Goal: Transaction & Acquisition: Purchase product/service

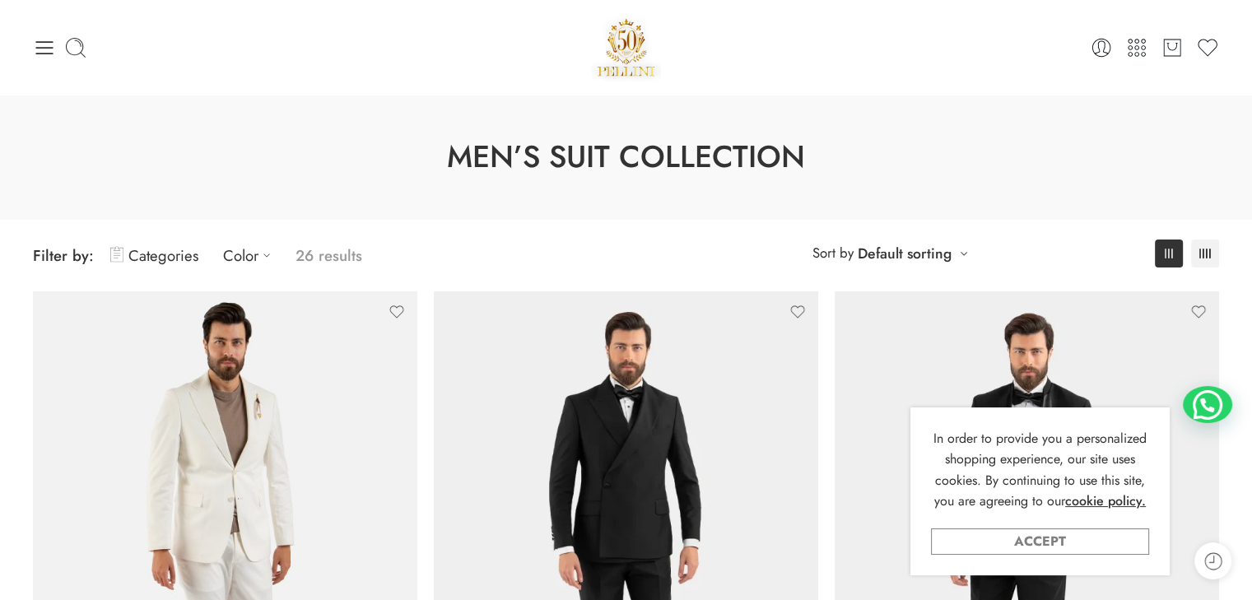
click at [985, 533] on link "Accept" at bounding box center [1040, 541] width 218 height 26
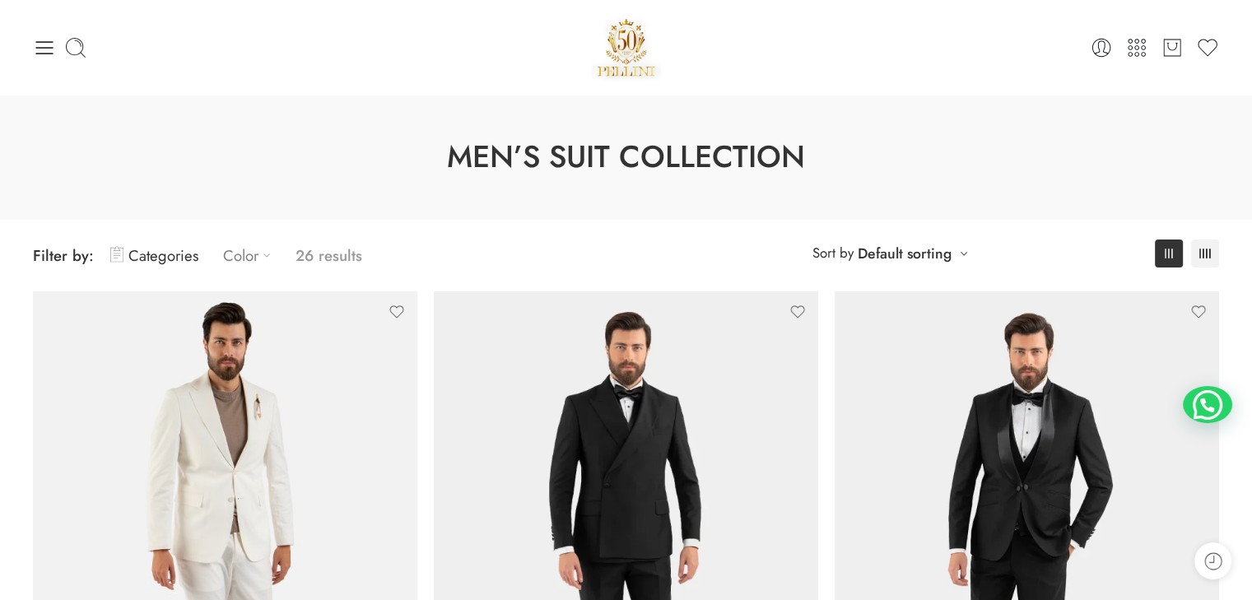
click at [243, 259] on link "Color" at bounding box center [251, 255] width 56 height 39
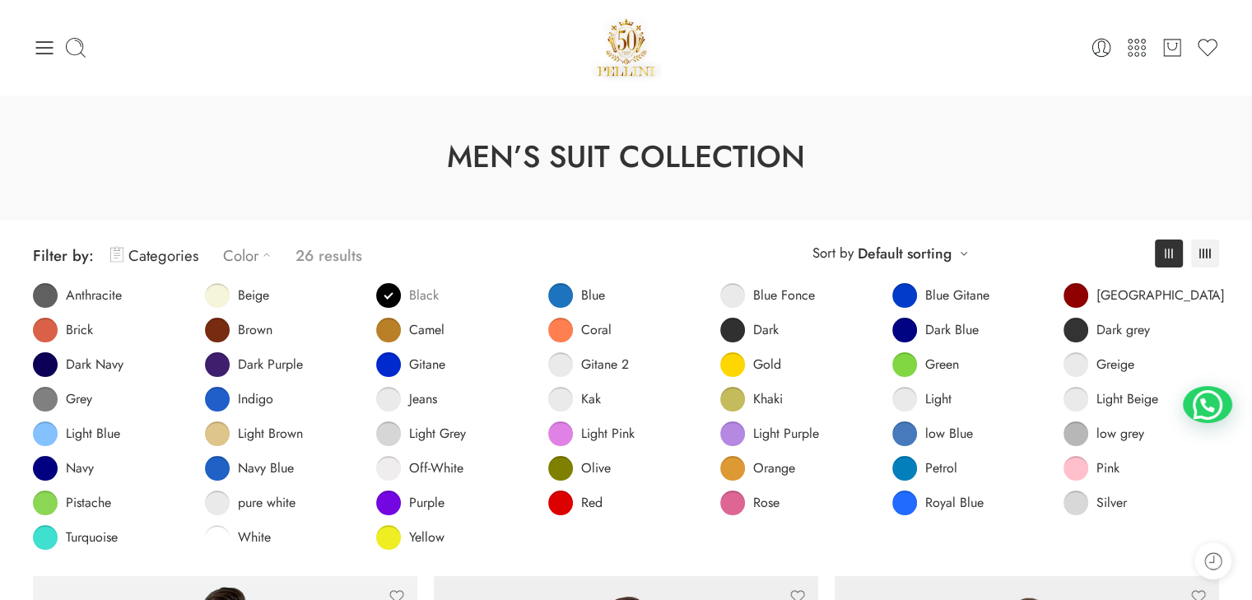
click at [388, 299] on span at bounding box center [388, 295] width 25 height 25
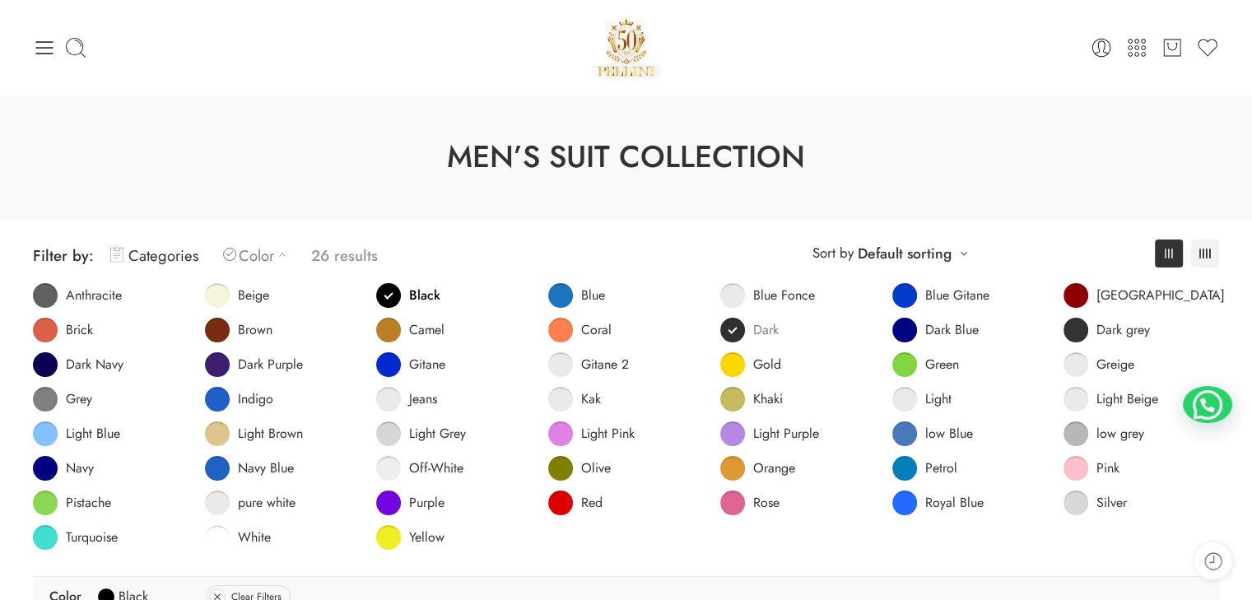
click at [727, 330] on link "Dark" at bounding box center [749, 330] width 58 height 25
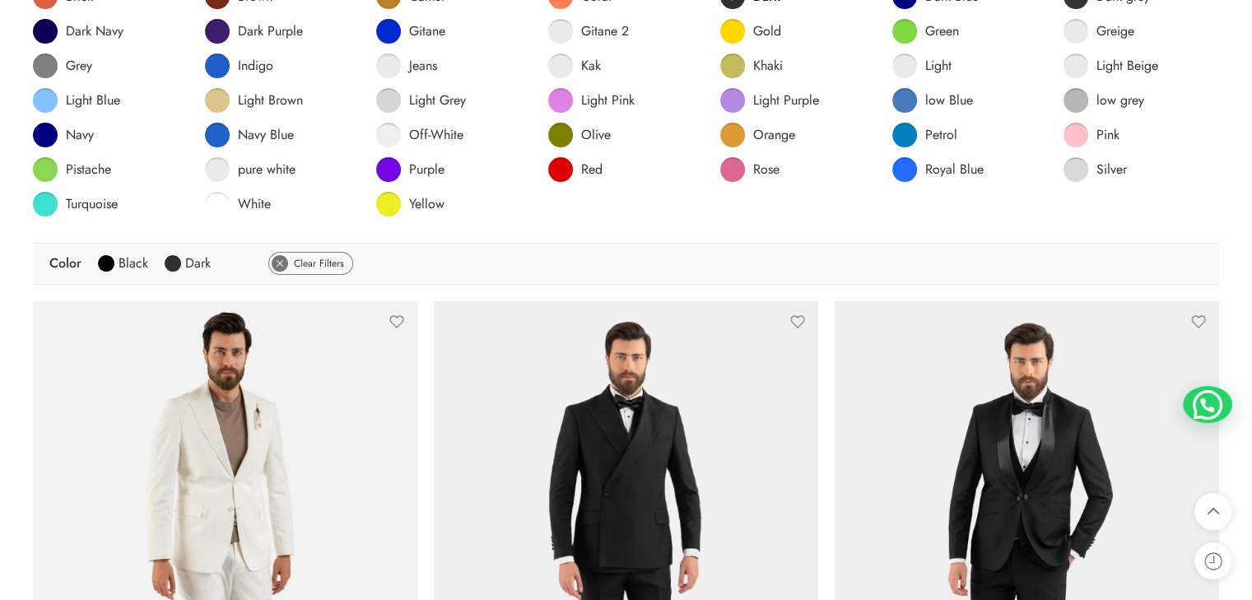
click at [311, 268] on link "Clear Filters" at bounding box center [310, 263] width 85 height 23
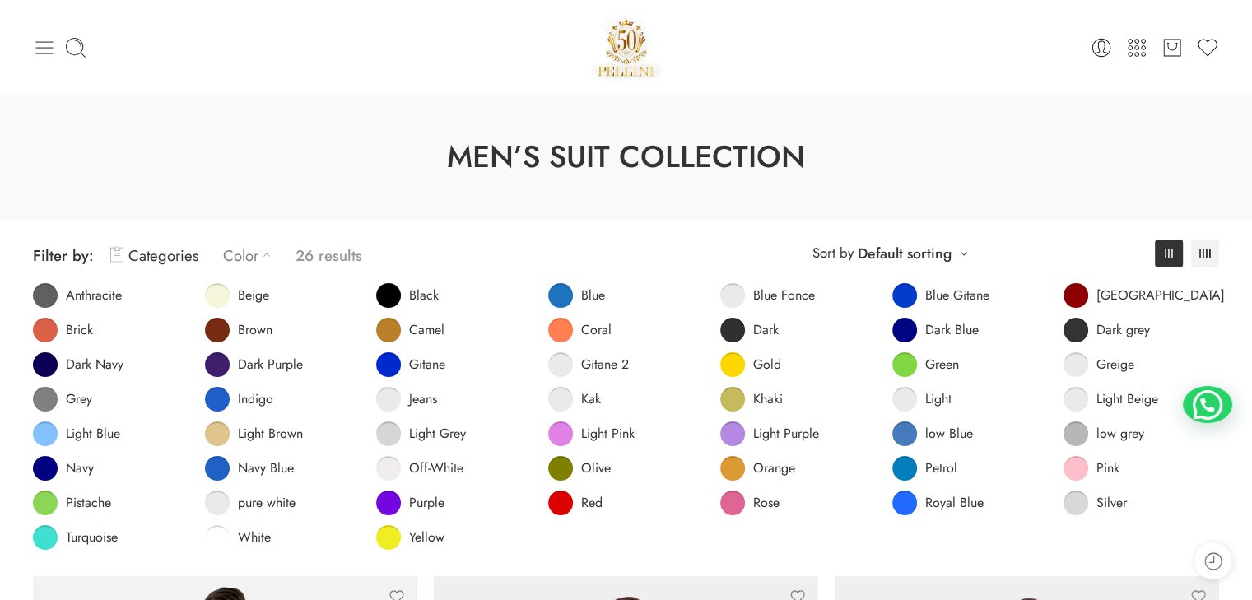
click at [49, 44] on icon at bounding box center [44, 47] width 23 height 23
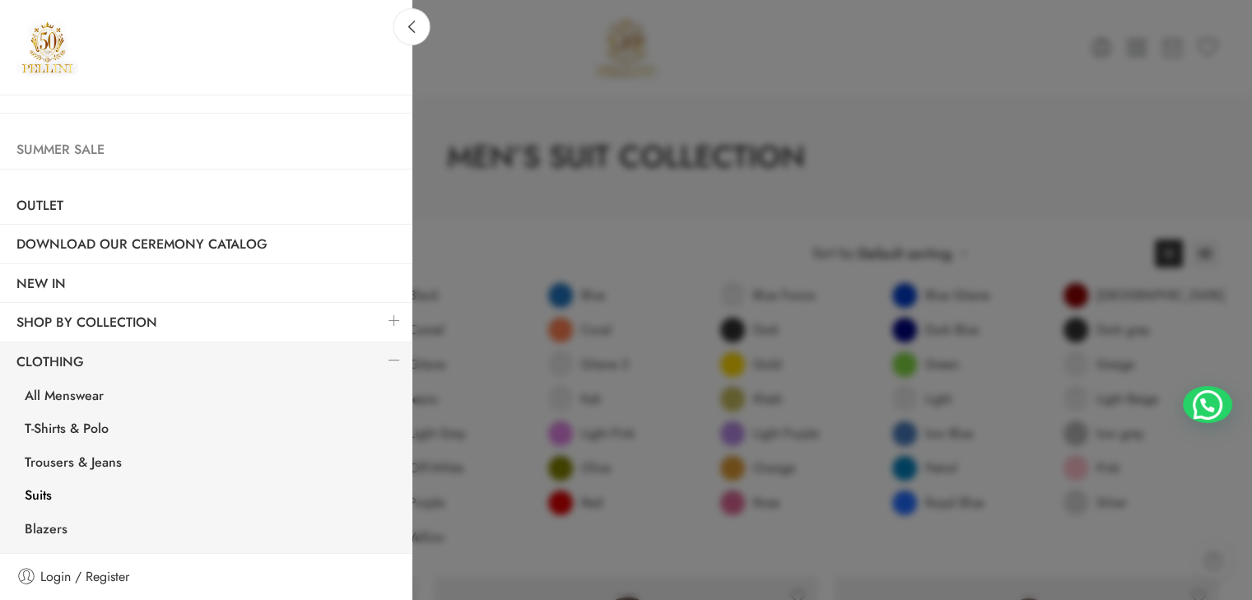
click at [85, 151] on link "Summer Sale" at bounding box center [205, 150] width 411 height 38
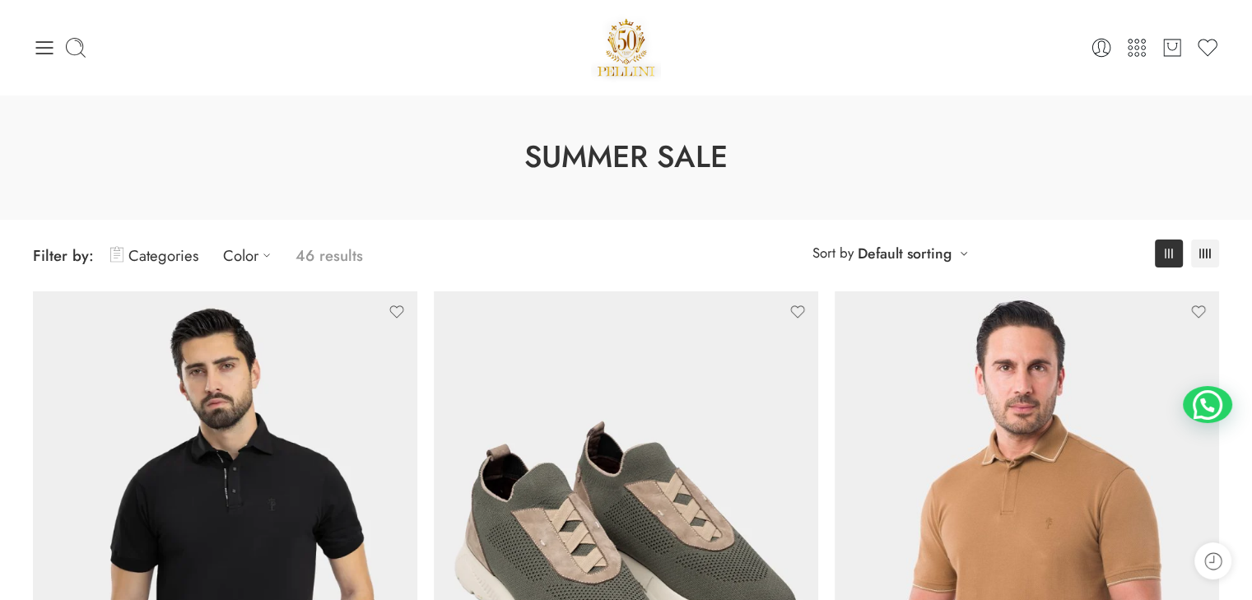
click at [69, 252] on span "Filter by:" at bounding box center [63, 255] width 61 height 22
click at [164, 254] on link "Categories" at bounding box center [154, 255] width 88 height 39
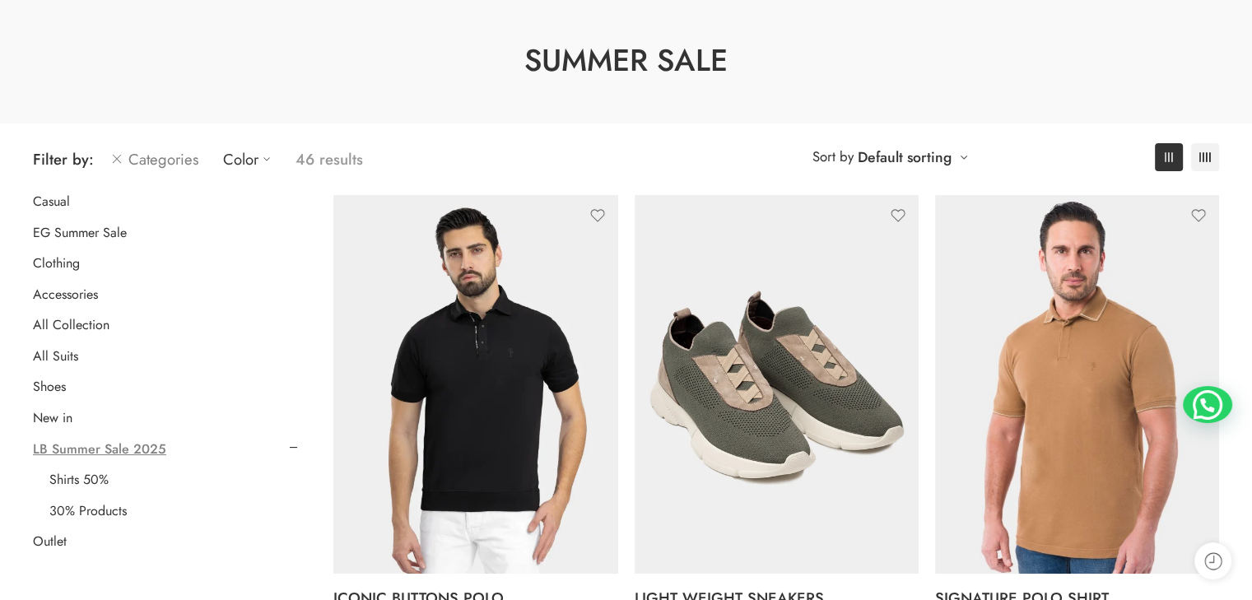
scroll to position [110, 0]
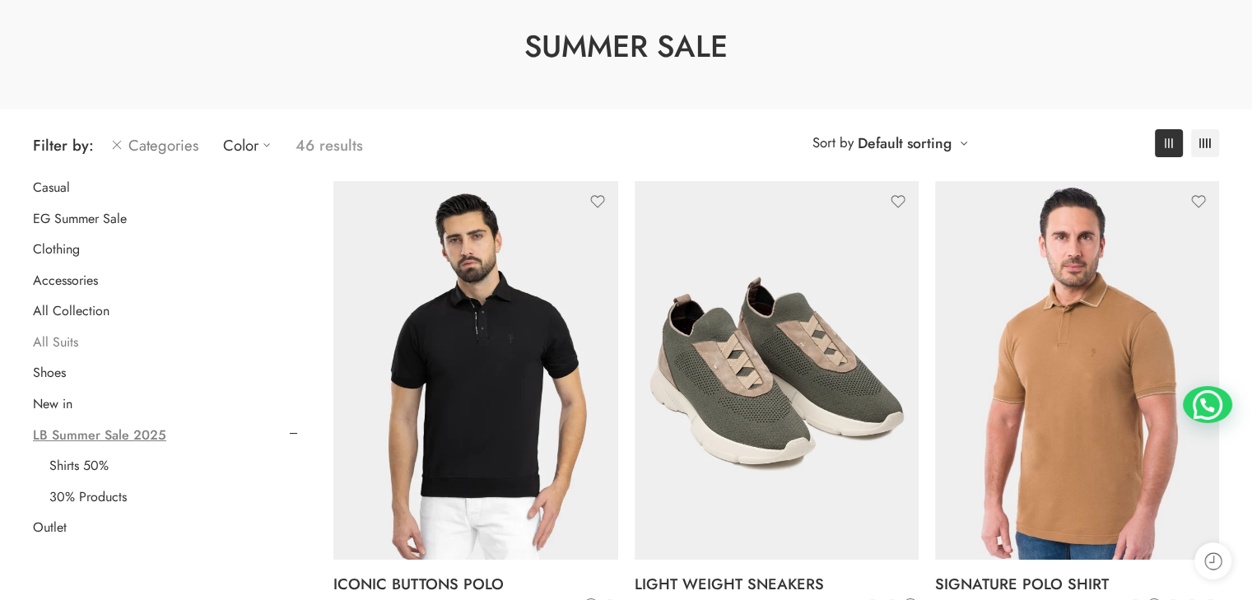
click at [58, 341] on link "All Suits" at bounding box center [55, 342] width 45 height 16
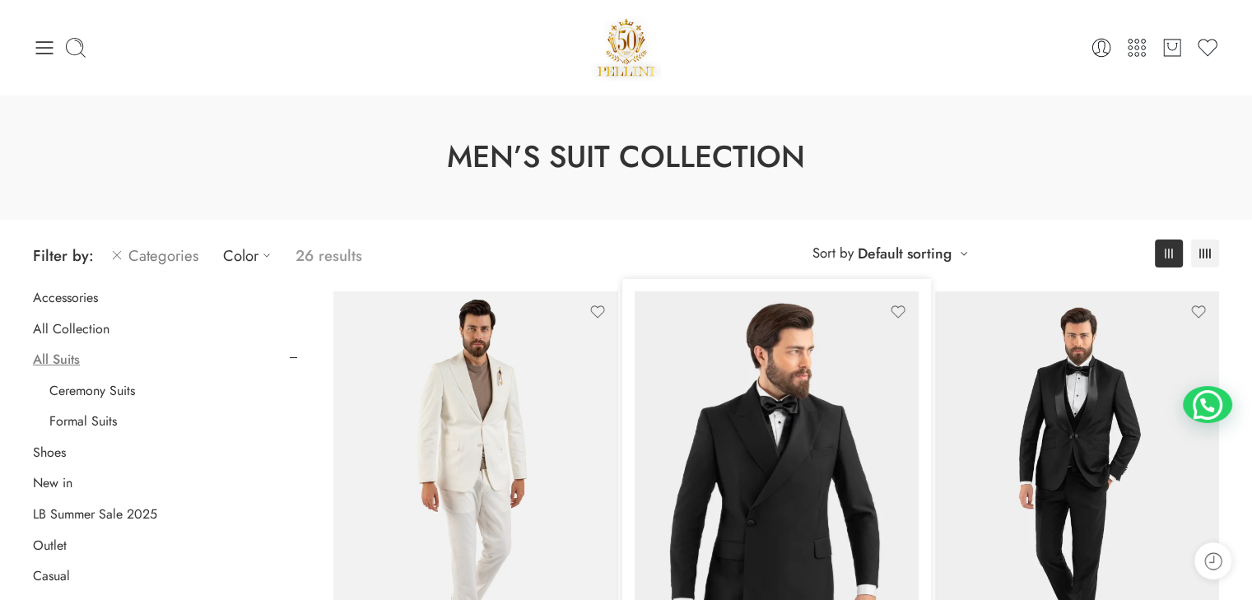
click at [792, 444] on img at bounding box center [776, 480] width 284 height 379
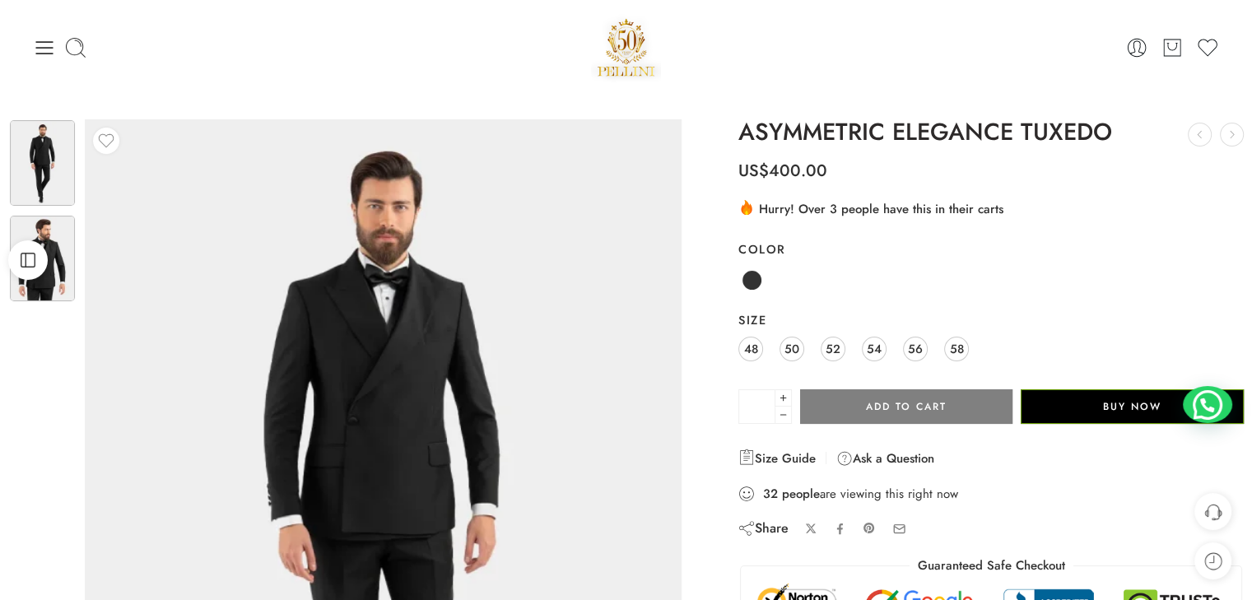
click at [63, 291] on img at bounding box center [42, 259] width 65 height 86
